Goal: Task Accomplishment & Management: Manage account settings

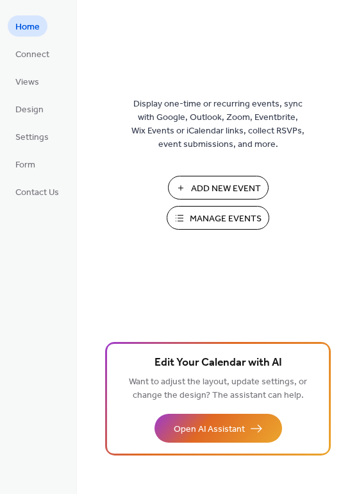
click at [223, 224] on span "Manage Events" at bounding box center [226, 218] width 72 height 13
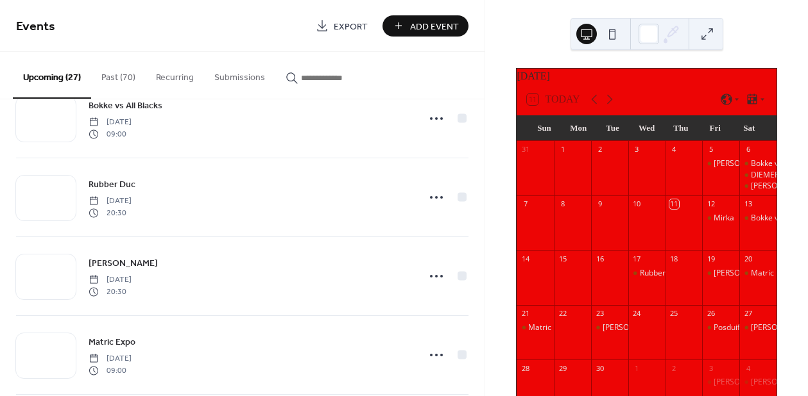
scroll to position [133, 0]
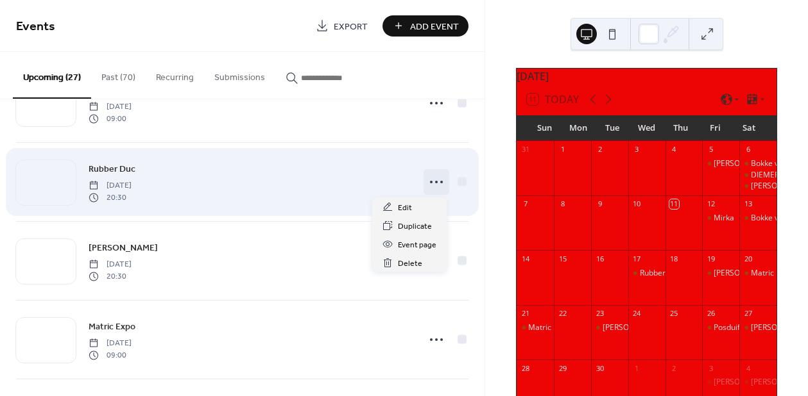
click at [435, 183] on circle at bounding box center [436, 182] width 3 height 3
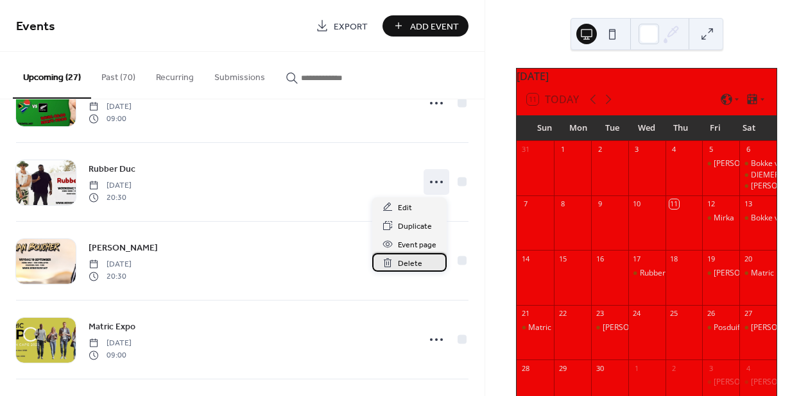
click at [406, 264] on span "Delete" at bounding box center [410, 263] width 24 height 13
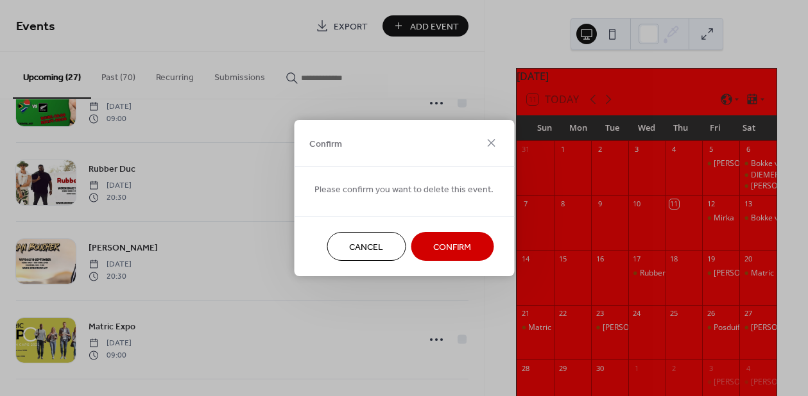
click at [451, 244] on span "Confirm" at bounding box center [452, 247] width 38 height 13
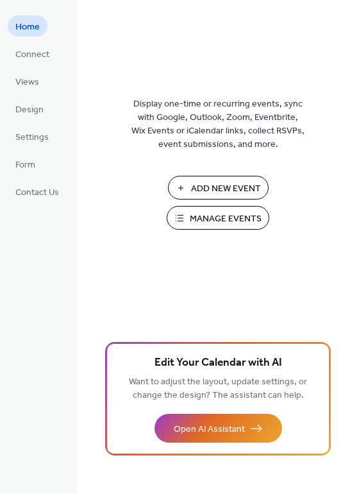
click at [213, 217] on span "Manage Events" at bounding box center [226, 218] width 72 height 13
